Goal: Information Seeking & Learning: Learn about a topic

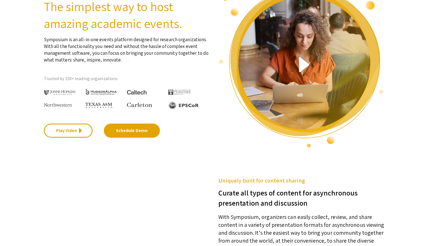
scroll to position [56, 0]
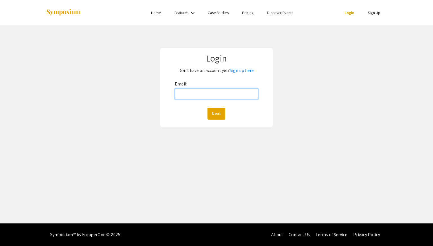
click at [211, 91] on input "Email:" at bounding box center [216, 93] width 83 height 11
type input "kawaii@oregonstate.edu"
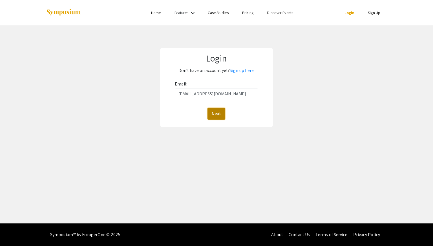
click at [212, 113] on button "Next" at bounding box center [216, 114] width 18 height 12
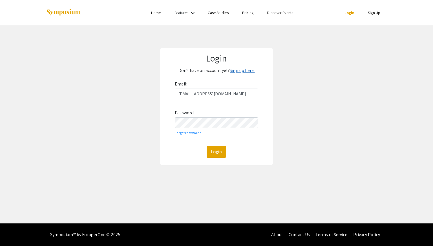
click at [236, 70] on link "Sign up here." at bounding box center [242, 70] width 25 height 6
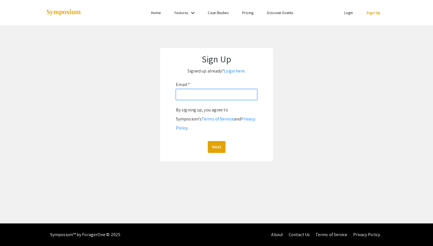
click at [215, 95] on input "Email: *" at bounding box center [216, 94] width 81 height 11
type input "kawaii@oregonstate.edu"
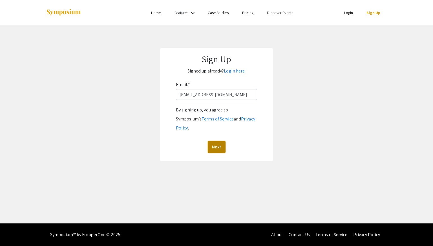
click at [211, 141] on button "Next" at bounding box center [217, 147] width 18 height 12
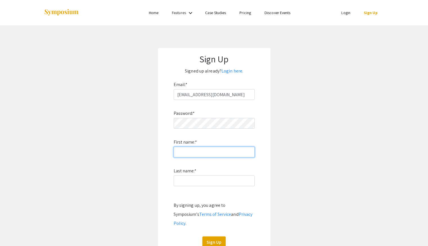
click at [210, 152] on input "First name: *" at bounding box center [214, 151] width 81 height 11
type input "Isaac"
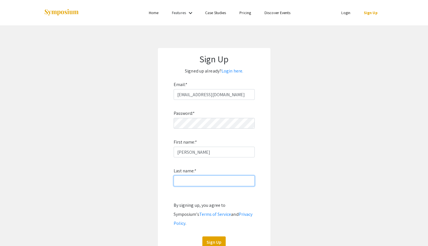
click at [208, 179] on input "Last name: *" at bounding box center [214, 180] width 81 height 11
type input "Kawai"
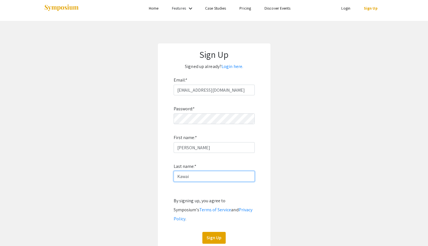
scroll to position [5, 0]
click at [214, 231] on button "Sign Up" at bounding box center [214, 237] width 23 height 12
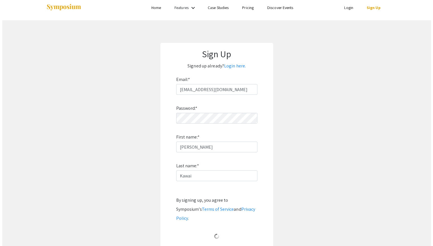
scroll to position [0, 0]
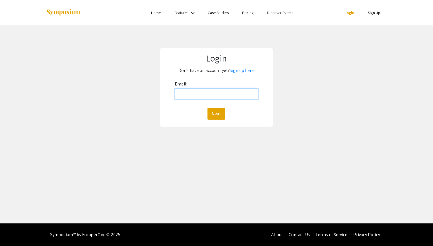
click at [253, 93] on input "Email:" at bounding box center [216, 93] width 83 height 11
type input "kawaii@oregonstate.edu"
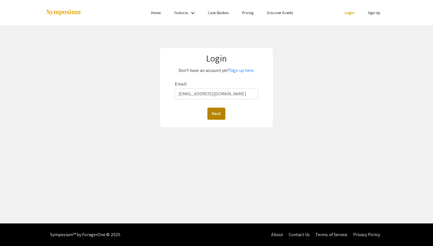
click at [221, 117] on button "Next" at bounding box center [216, 114] width 18 height 12
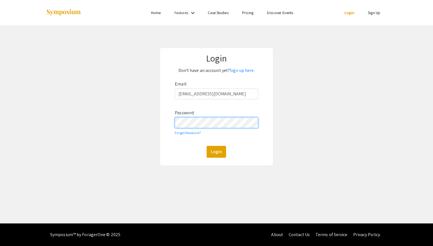
click at [206, 146] on button "Login" at bounding box center [215, 152] width 19 height 12
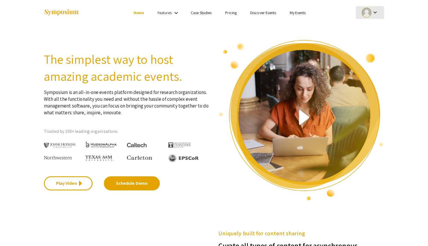
click at [372, 16] on div "keyboard_arrow_down" at bounding box center [370, 12] width 19 height 13
click at [371, 15] on div at bounding box center [214, 123] width 428 height 246
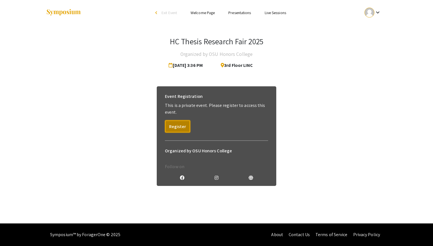
click at [180, 125] on button "Register" at bounding box center [177, 126] width 25 height 12
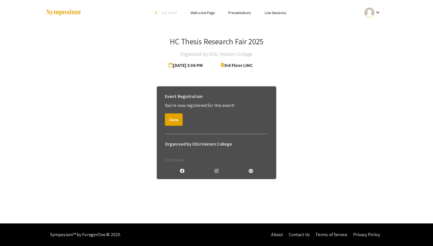
click at [246, 11] on link "Presentations" at bounding box center [239, 12] width 23 height 5
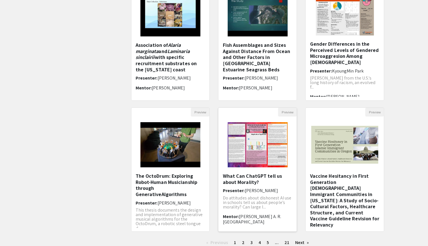
scroll to position [113, 0]
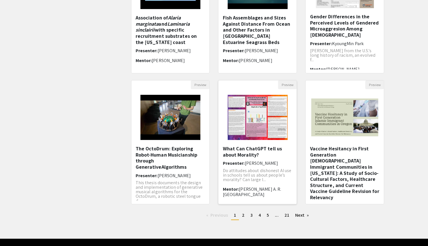
click at [264, 121] on img "Open Presentation <p>What Can ChatGPT tell us about Morality?</p>" at bounding box center [257, 117] width 71 height 56
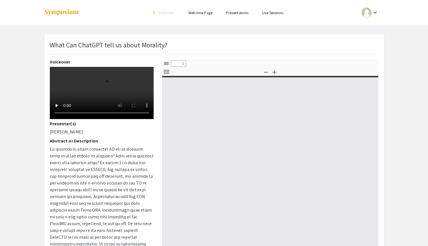
select select "custom"
type input "0"
select select "custom"
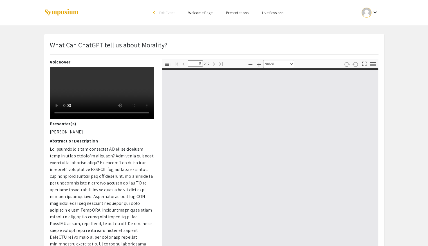
type input "1"
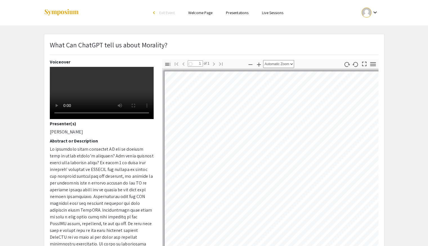
select select "auto"
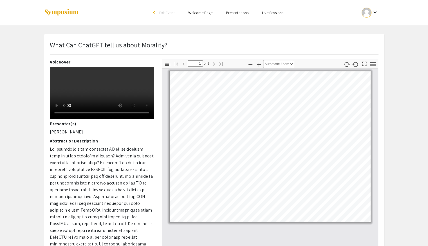
scroll to position [28, 0]
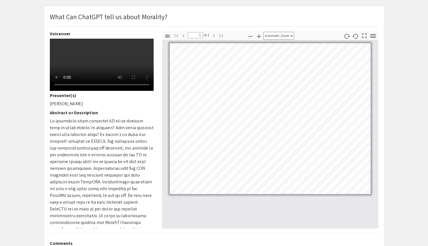
click at [73, 91] on video at bounding box center [102, 65] width 104 height 52
click at [86, 91] on video at bounding box center [102, 65] width 104 height 52
click at [394, 145] on app-presentation "What Can ChatGPT tell us about Morality? Voiceover Presenter(s) Allie Huston Ab…" at bounding box center [214, 148] width 428 height 285
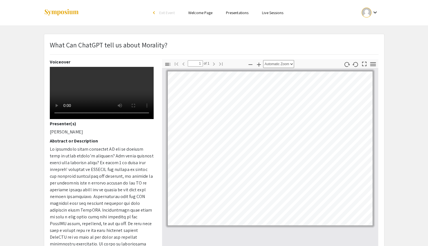
scroll to position [0, 0]
click at [260, 67] on icon "button" at bounding box center [259, 64] width 7 height 7
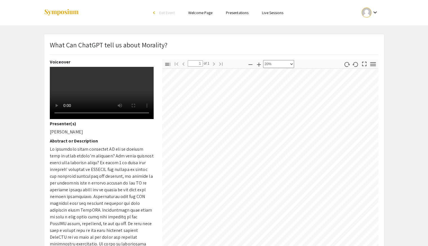
scroll to position [16, 4]
click at [263, 62] on div "Zoom Out Zoom In Automatic Zoom Actual Size Page Fit Page Width 50% 100% 125% 1…" at bounding box center [270, 64] width 48 height 10
click at [257, 64] on icon "button" at bounding box center [259, 64] width 7 height 7
drag, startPoint x: 272, startPoint y: 63, endPoint x: 269, endPoint y: 67, distance: 4.3
click at [270, 65] on select "Automatic Zoom Actual Size Page Fit Page Width 50% 100% 125% 150% 200% 300% 400…" at bounding box center [278, 64] width 31 height 8
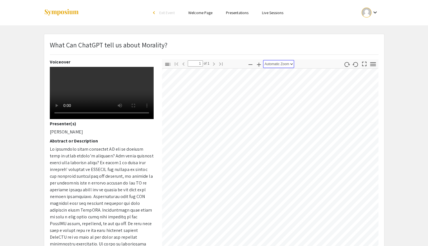
click at [263, 60] on select "Automatic Zoom Actual Size Page Fit Page Width 50% 100% 125% 150% 200% 300% 400…" at bounding box center [278, 64] width 31 height 8
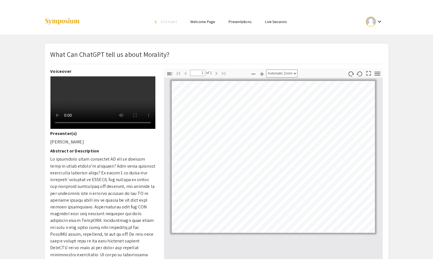
scroll to position [0, 0]
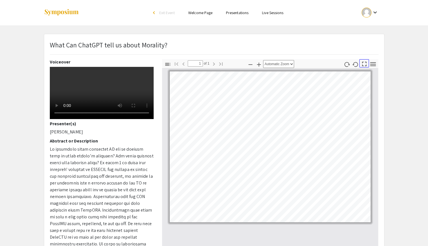
click at [365, 65] on icon "button" at bounding box center [365, 64] width 8 height 8
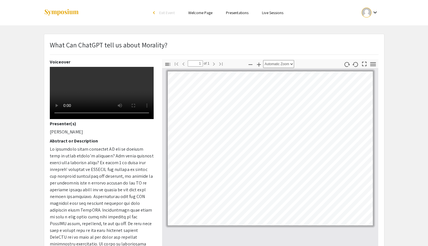
click at [141, 45] on p "What Can ChatGPT tell us about Morality?" at bounding box center [109, 45] width 118 height 10
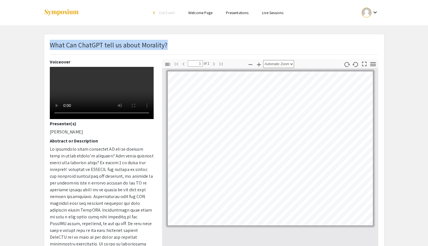
click at [141, 45] on p "What Can ChatGPT tell us about Morality?" at bounding box center [109, 45] width 118 height 10
copy p "What Can ChatGPT tell us about Morality?"
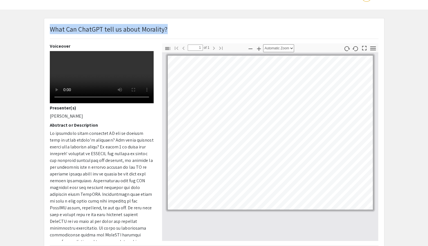
scroll to position [17, 0]
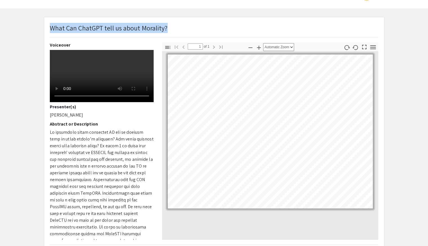
select select "custom"
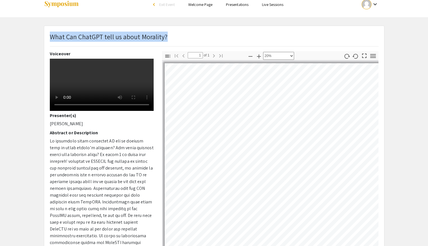
scroll to position [0, 0]
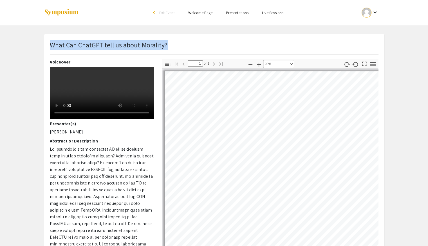
click at [123, 119] on video at bounding box center [102, 93] width 104 height 52
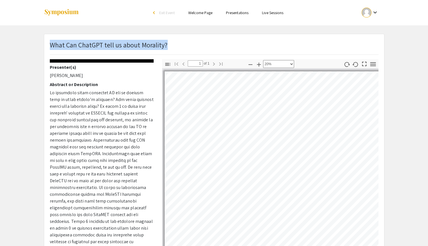
click at [122, 63] on video at bounding box center [102, 36] width 104 height 52
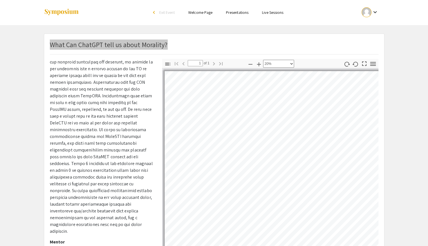
scroll to position [0, 0]
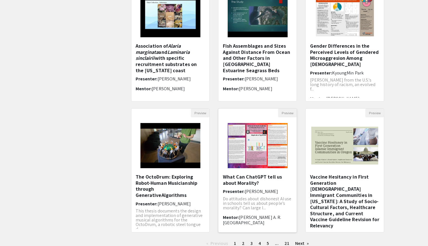
scroll to position [127, 0]
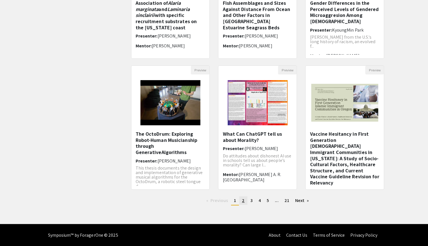
click at [247, 198] on link "page 2" at bounding box center [243, 200] width 8 height 8
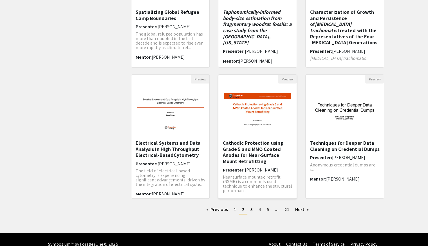
scroll to position [127, 0]
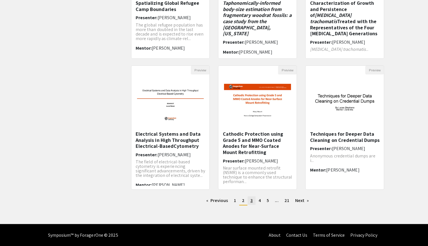
click at [252, 200] on span "3" at bounding box center [252, 200] width 2 height 6
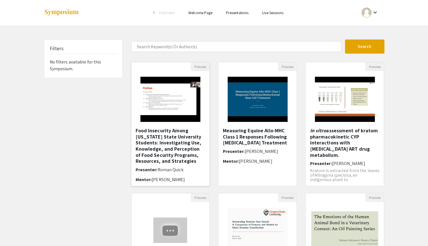
click at [162, 110] on img at bounding box center [170, 99] width 71 height 56
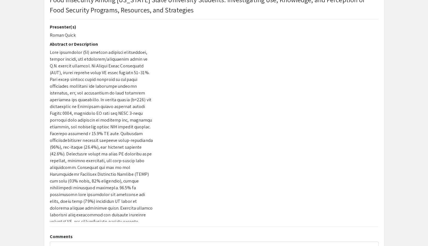
scroll to position [28, 0]
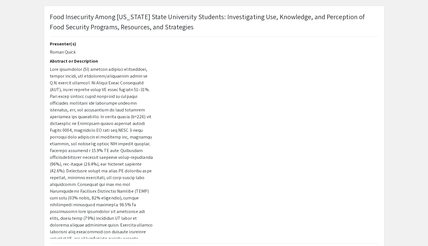
click at [248, 209] on div at bounding box center [270, 139] width 225 height 197
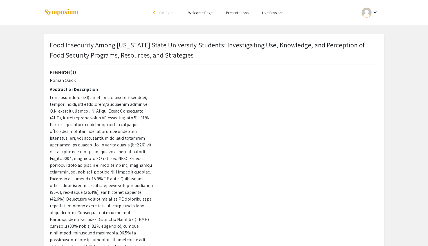
scroll to position [0, 0]
click at [157, 48] on span "Food Insecurity Among [US_STATE] State University Students: Investigating Use, …" at bounding box center [207, 49] width 315 height 19
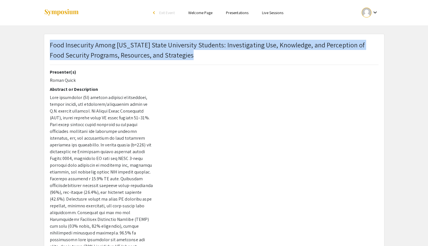
click at [157, 48] on span "Food Insecurity Among [US_STATE] State University Students: Investigating Use, …" at bounding box center [207, 49] width 315 height 19
copy span "Food Insecurity Among [US_STATE] State University Students: Investigating Use, …"
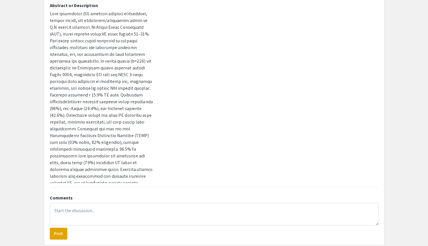
scroll to position [28, 0]
